Goal: Book appointment/travel/reservation

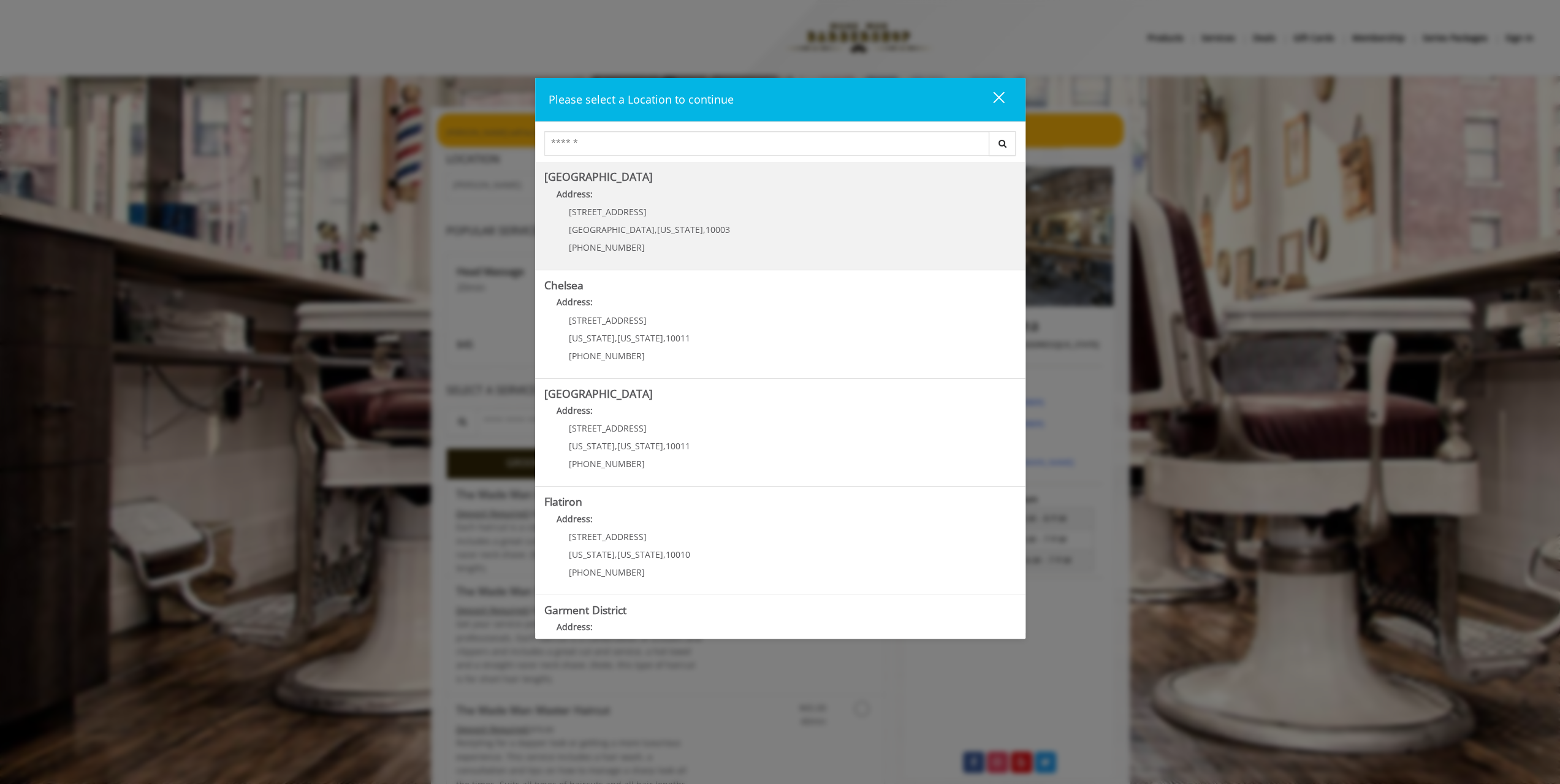
click at [898, 192] on Village "Address:" at bounding box center [780, 197] width 472 height 20
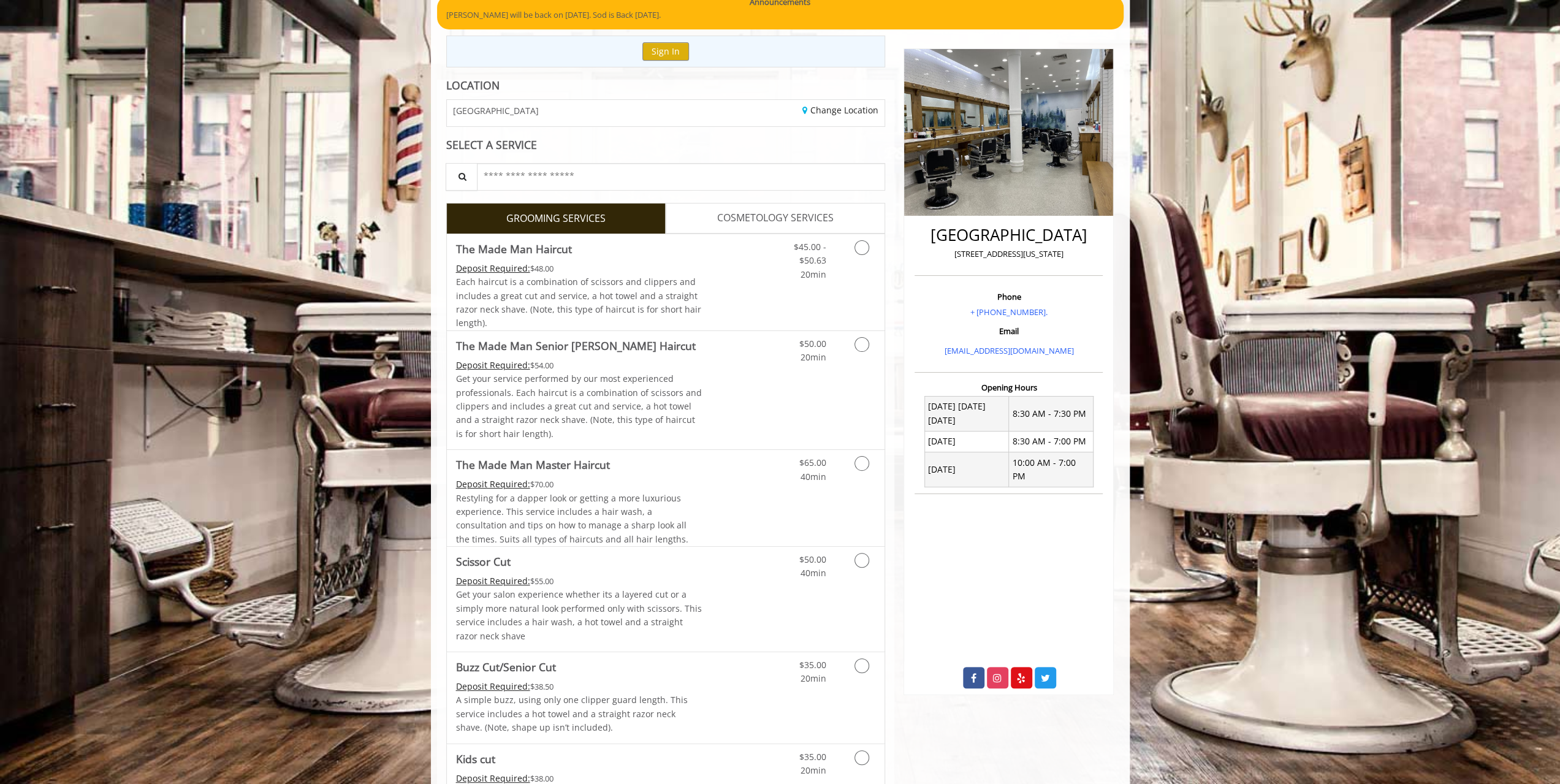
scroll to position [123, 0]
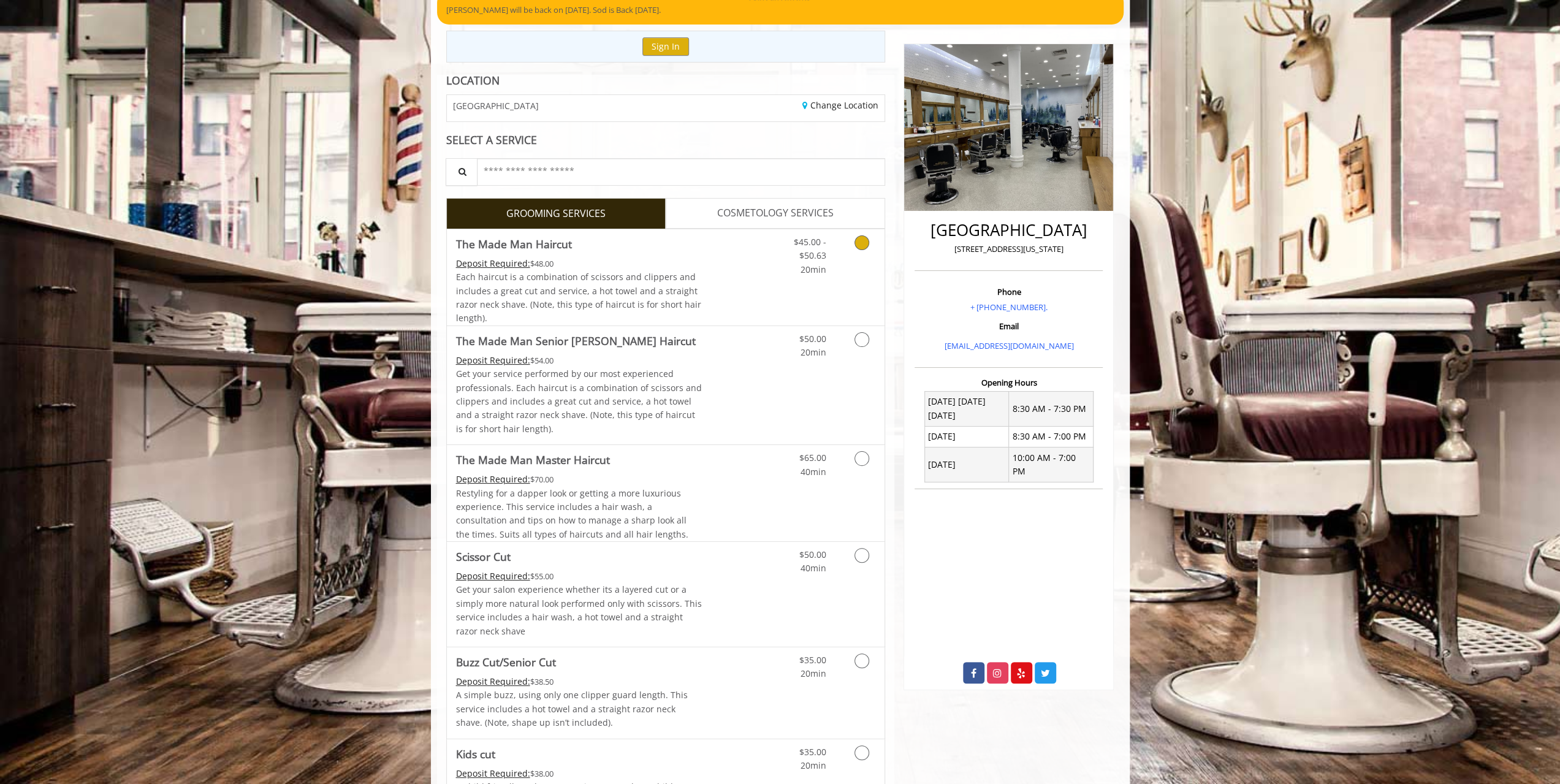
click at [778, 285] on div "$45.00 - $50.63 20min" at bounding box center [830, 277] width 110 height 96
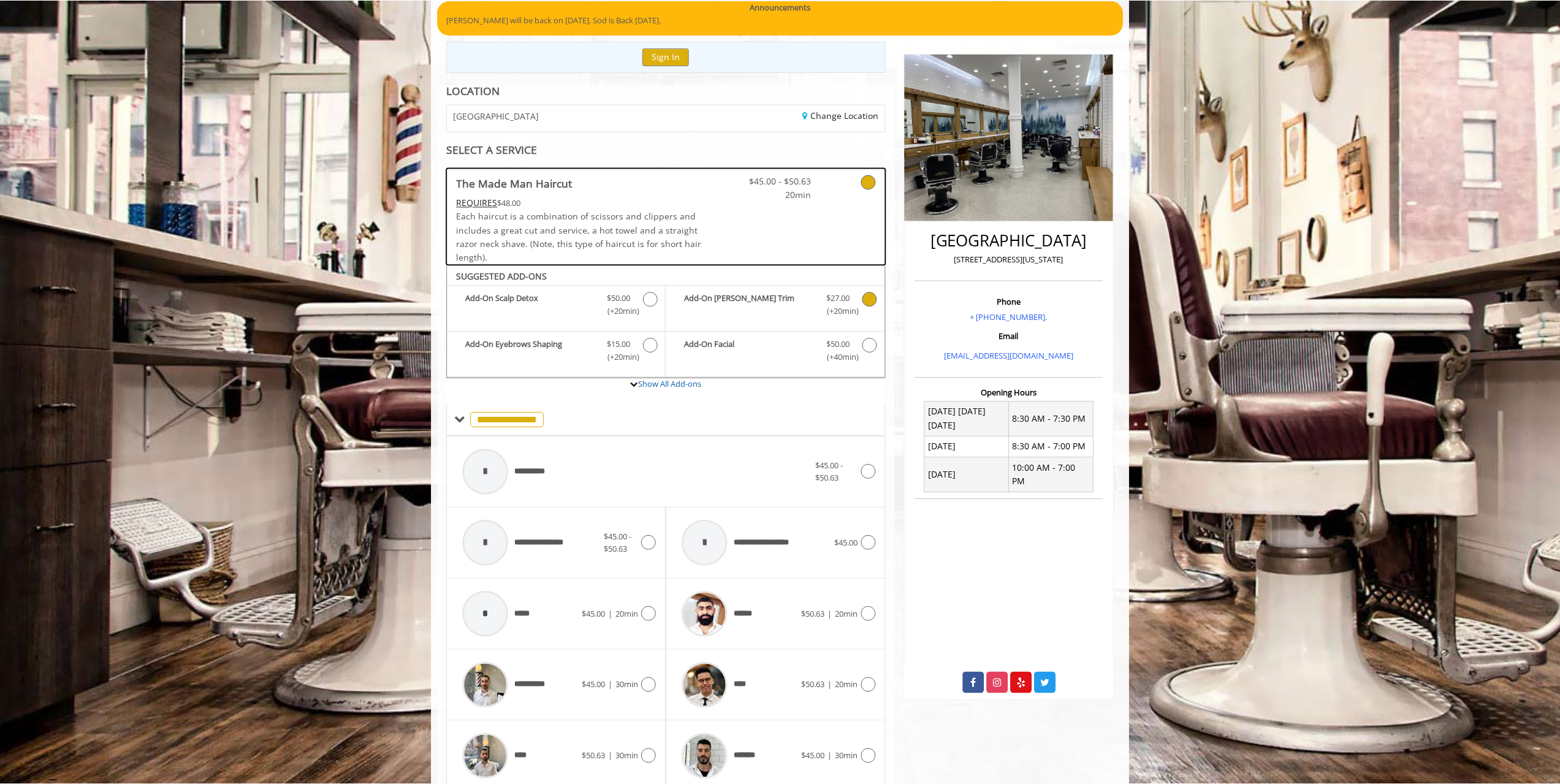
scroll to position [0, 0]
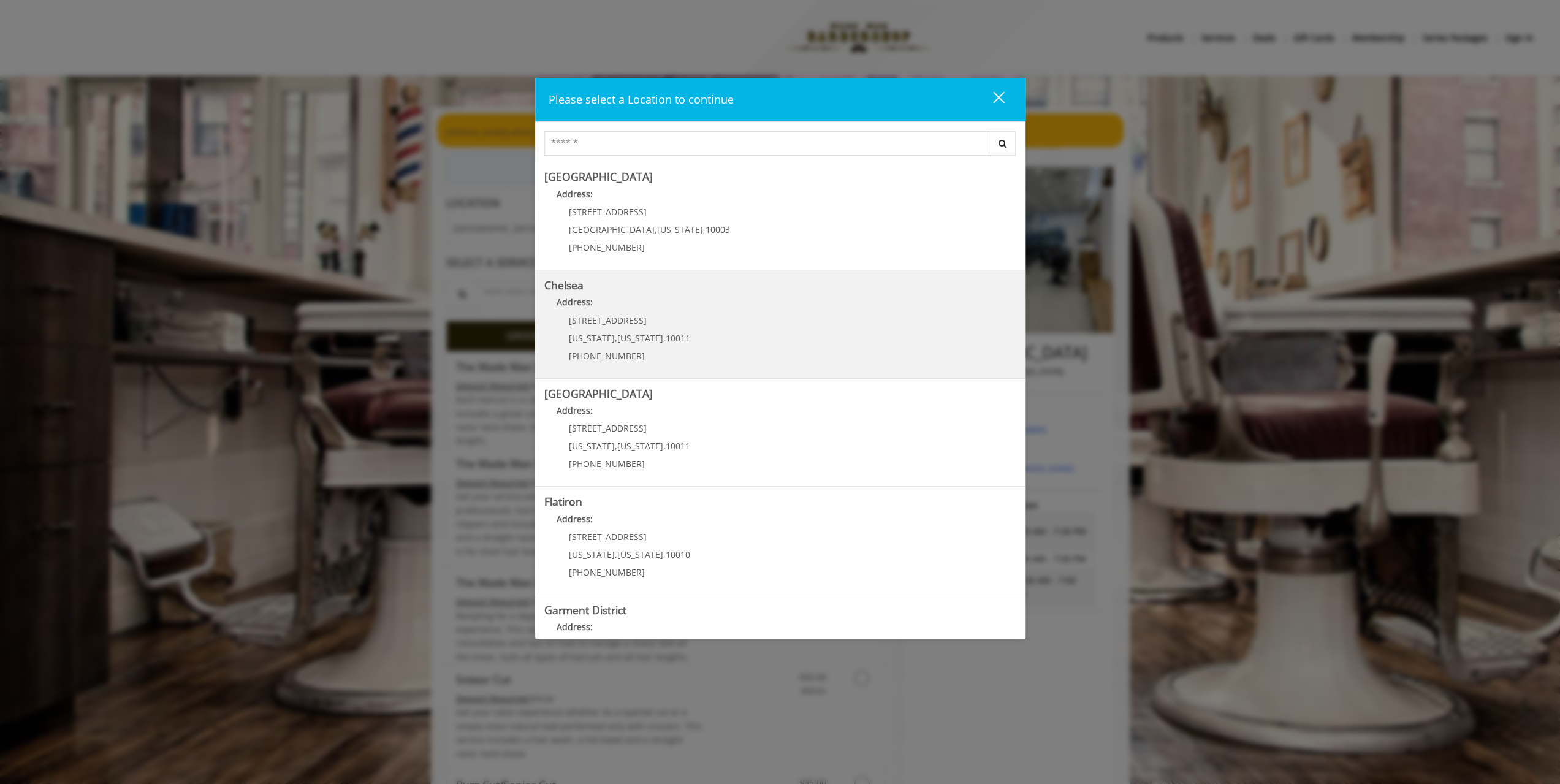
click at [710, 320] on link "Chelsea Address: 169/170 W 23rd St New York , New York , 10011 (917) 639-3902" at bounding box center [780, 324] width 472 height 90
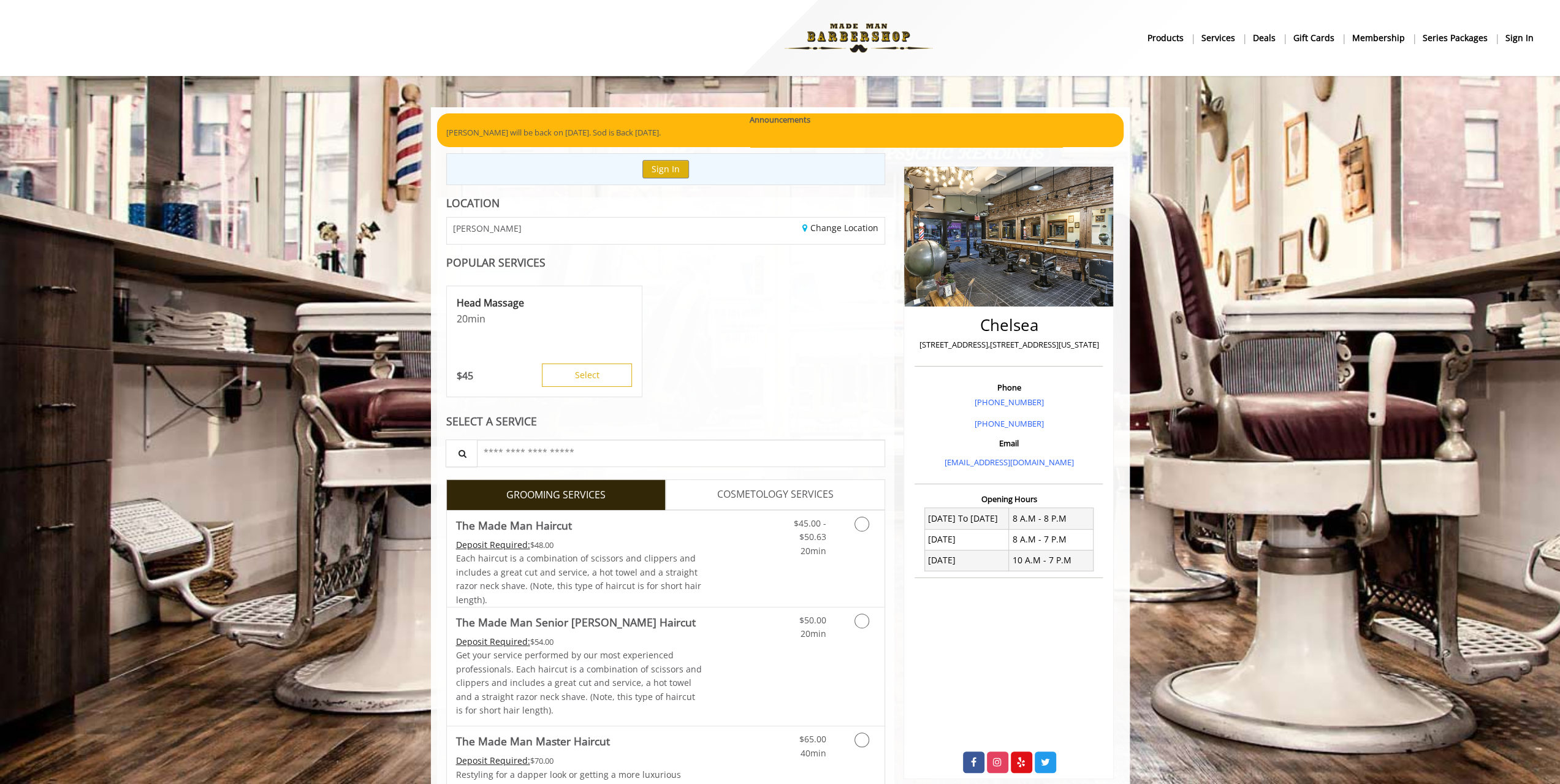
scroll to position [61, 0]
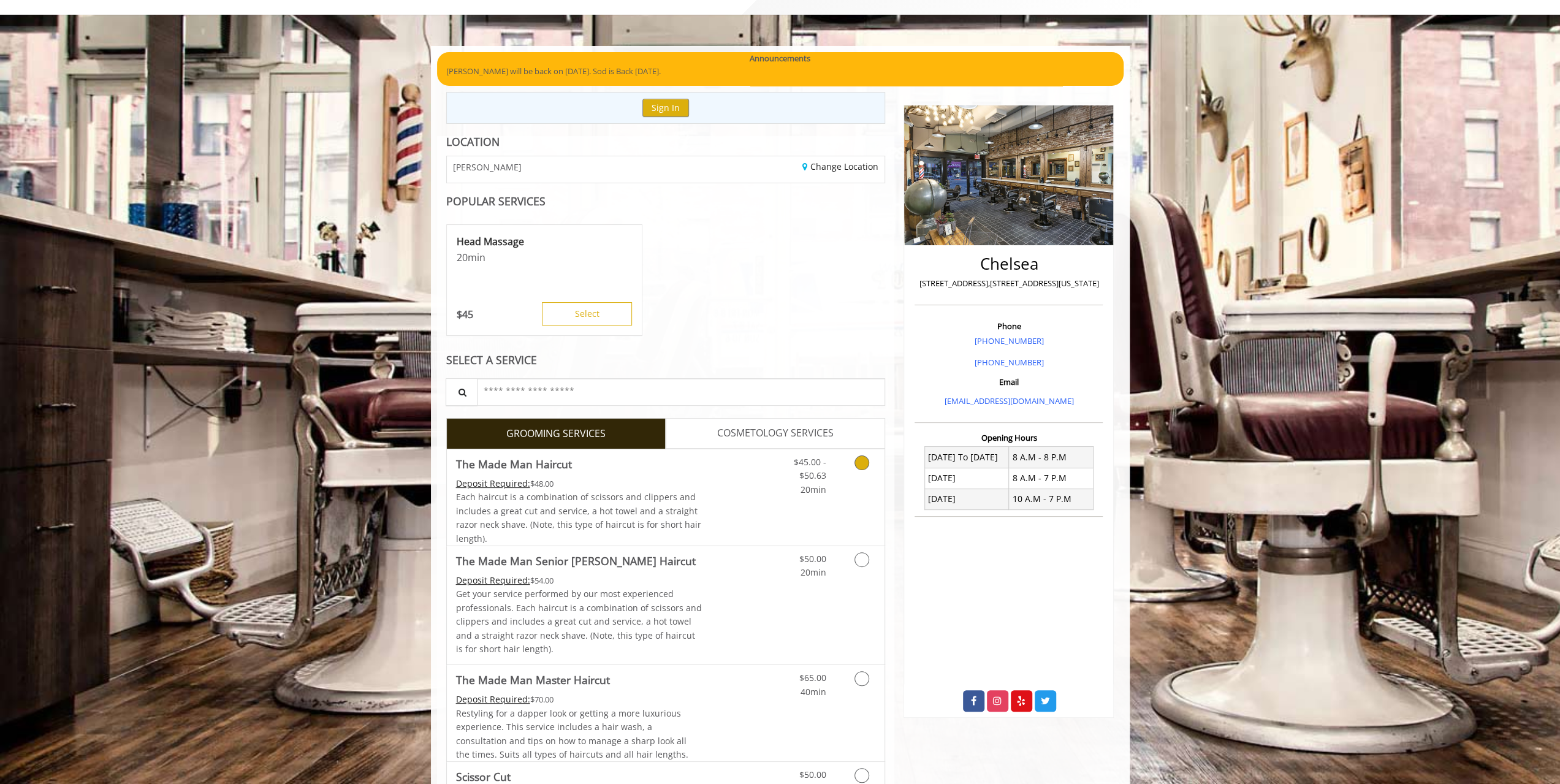
click at [771, 499] on link "Discounted Price" at bounding box center [739, 498] width 73 height 96
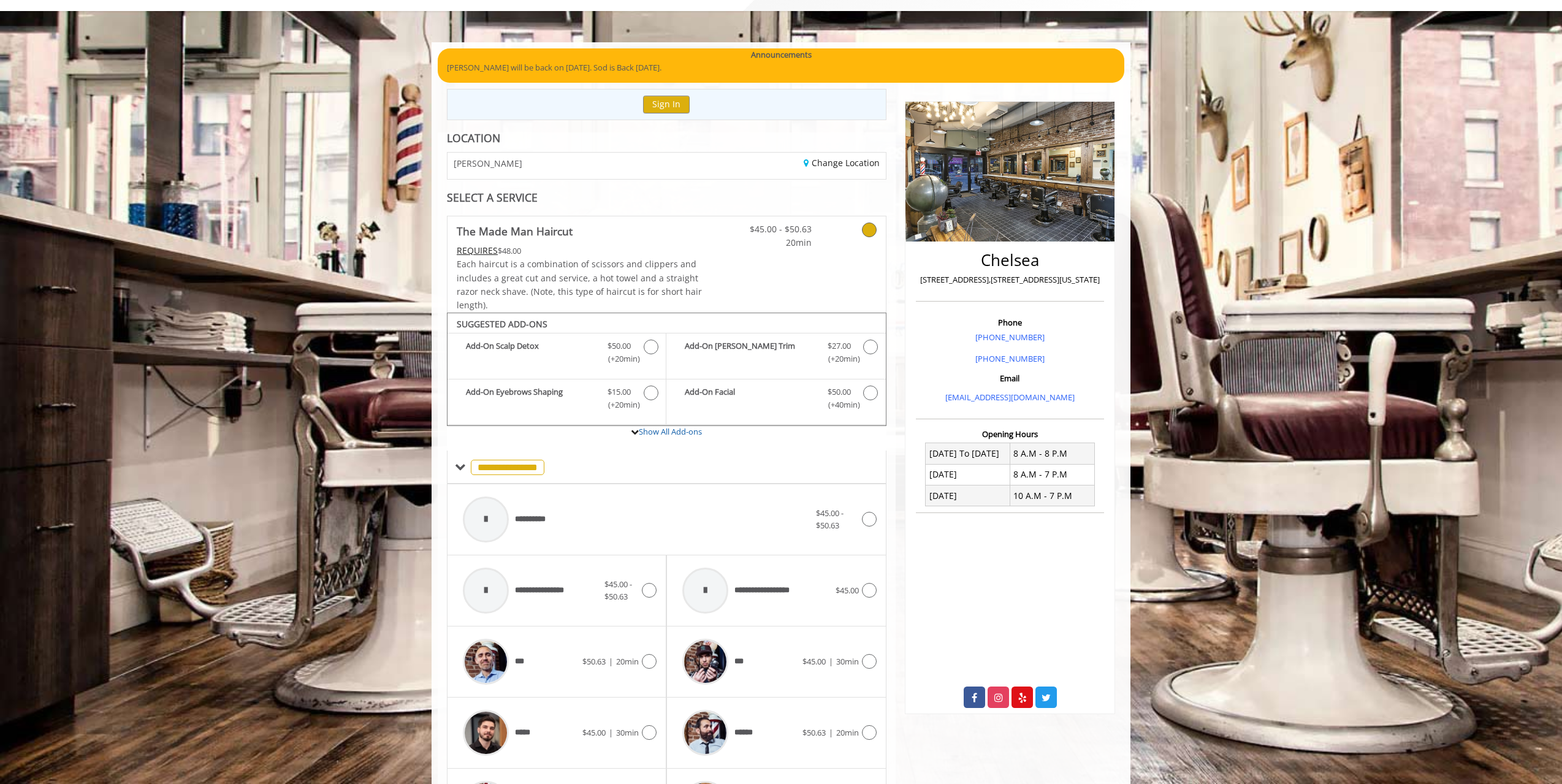
scroll to position [0, 0]
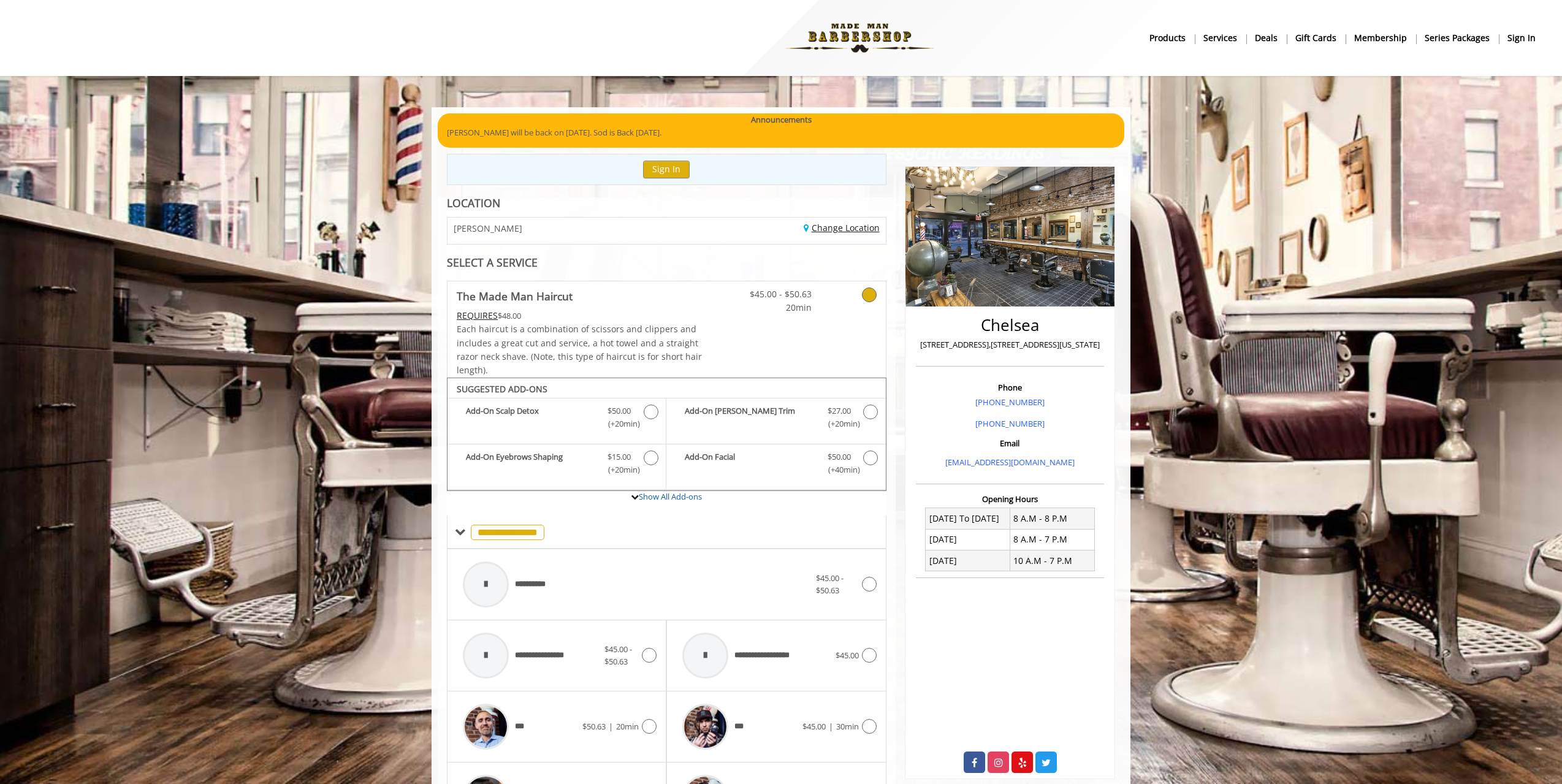
click at [823, 227] on link "Change Location" at bounding box center [842, 227] width 76 height 12
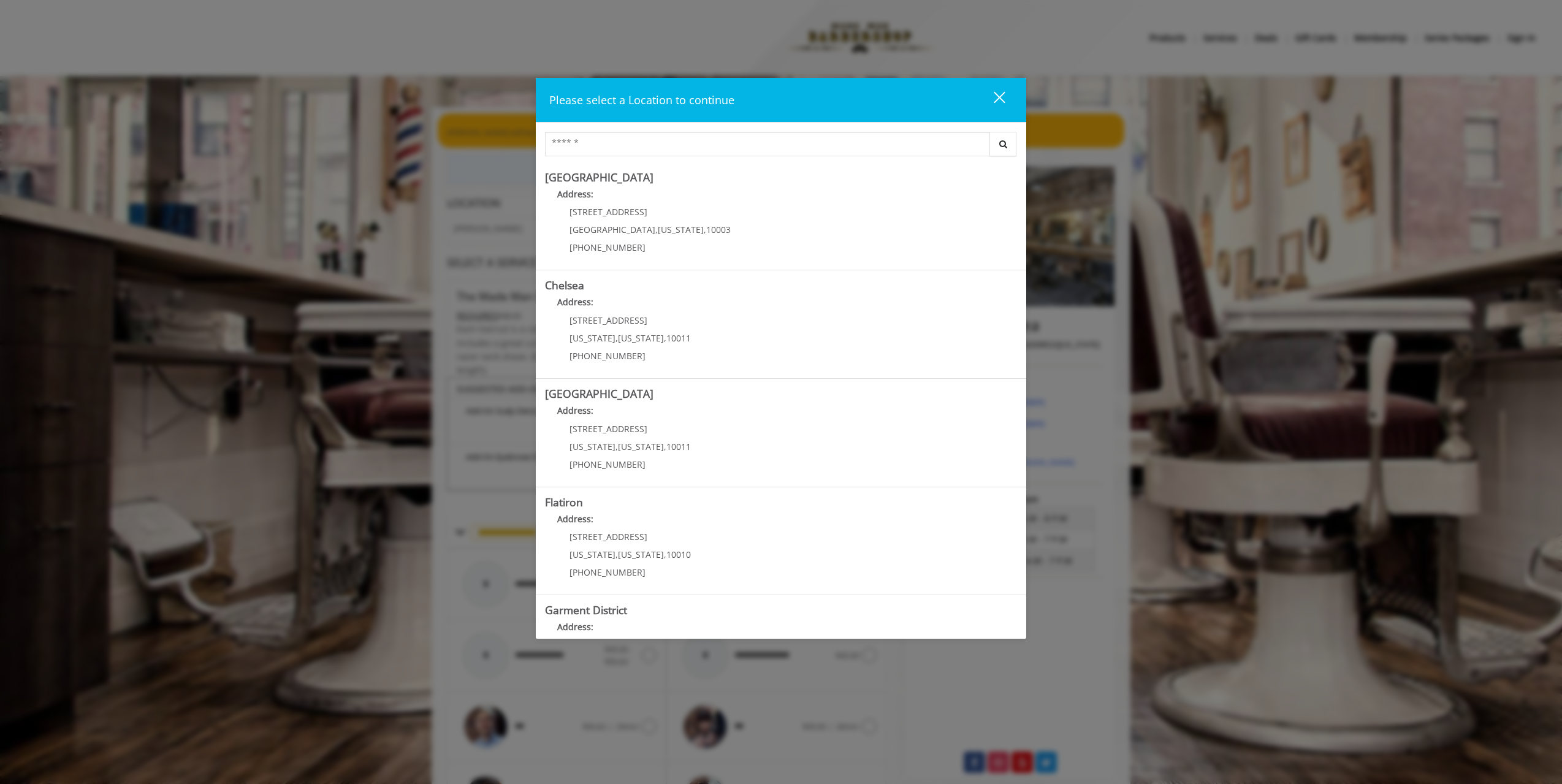
click at [795, 408] on Street "Address:" at bounding box center [781, 414] width 473 height 20
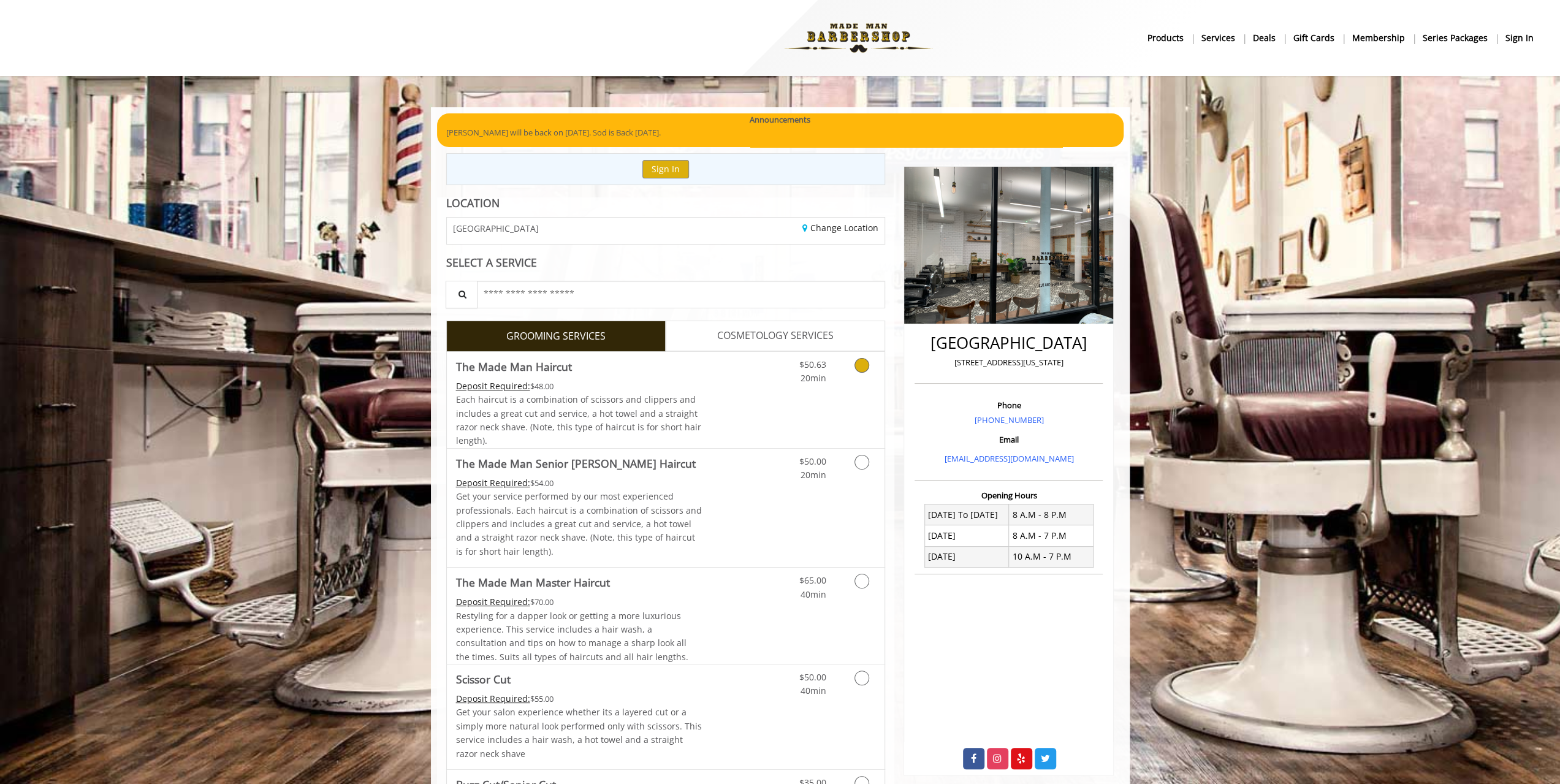
click at [624, 380] on div "Deposit Required: $48.00" at bounding box center [579, 386] width 246 height 14
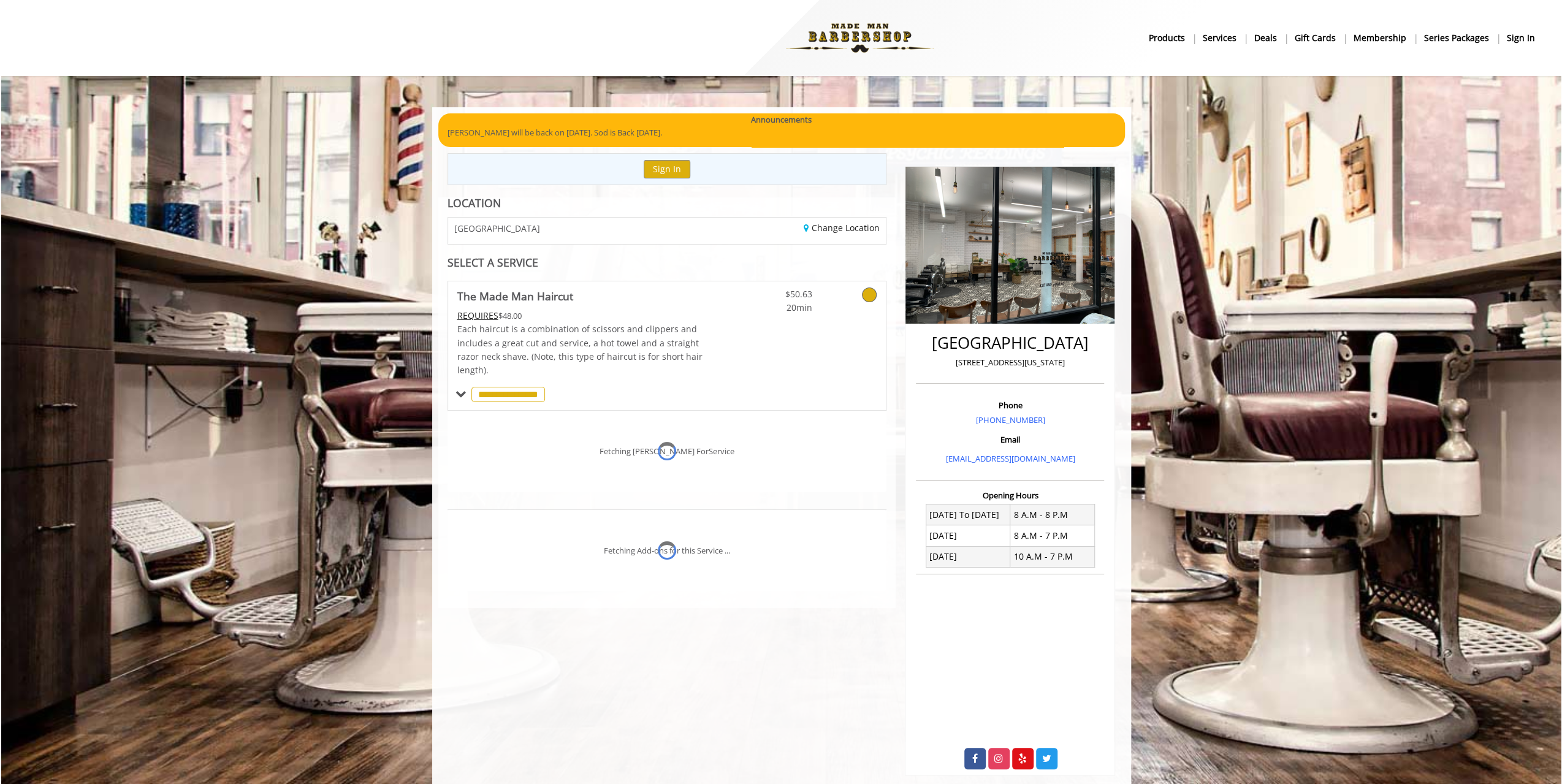
scroll to position [88, 0]
